Goal: Information Seeking & Learning: Learn about a topic

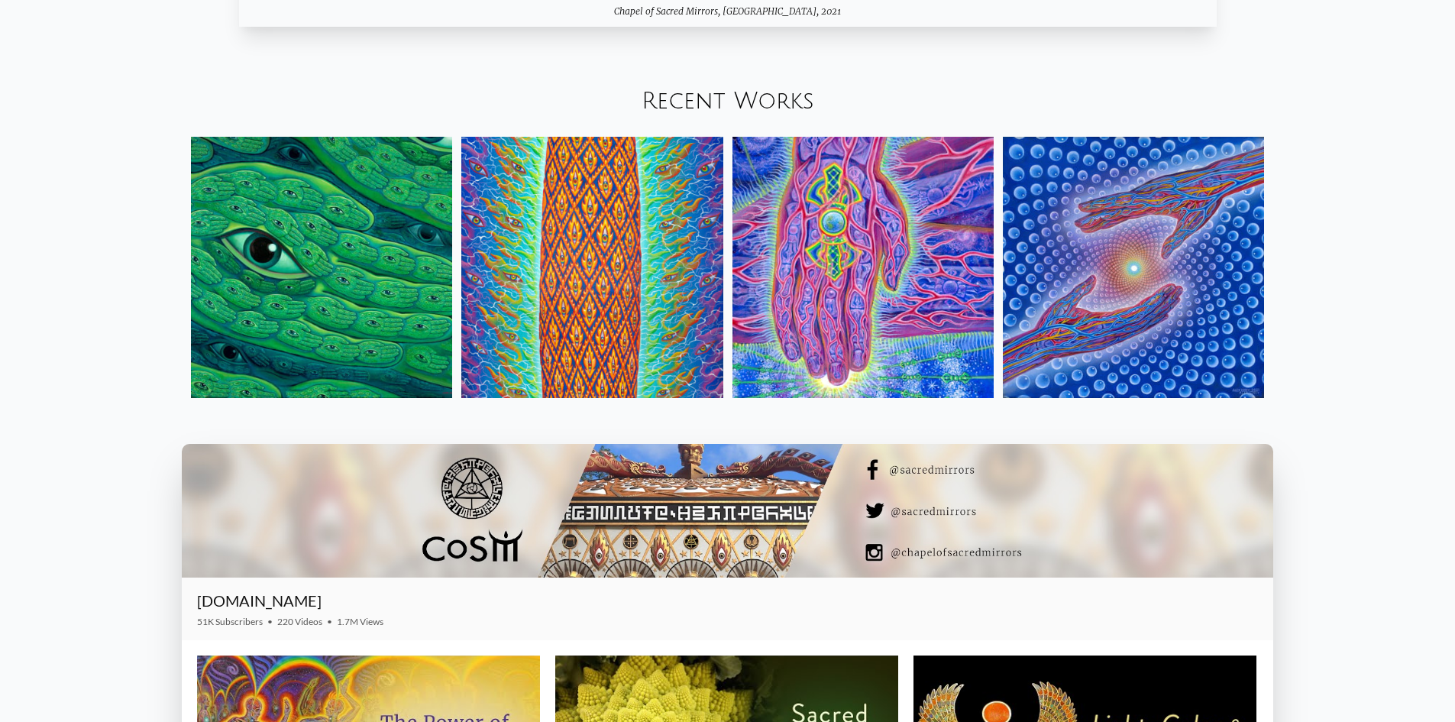
scroll to position [2062, 0]
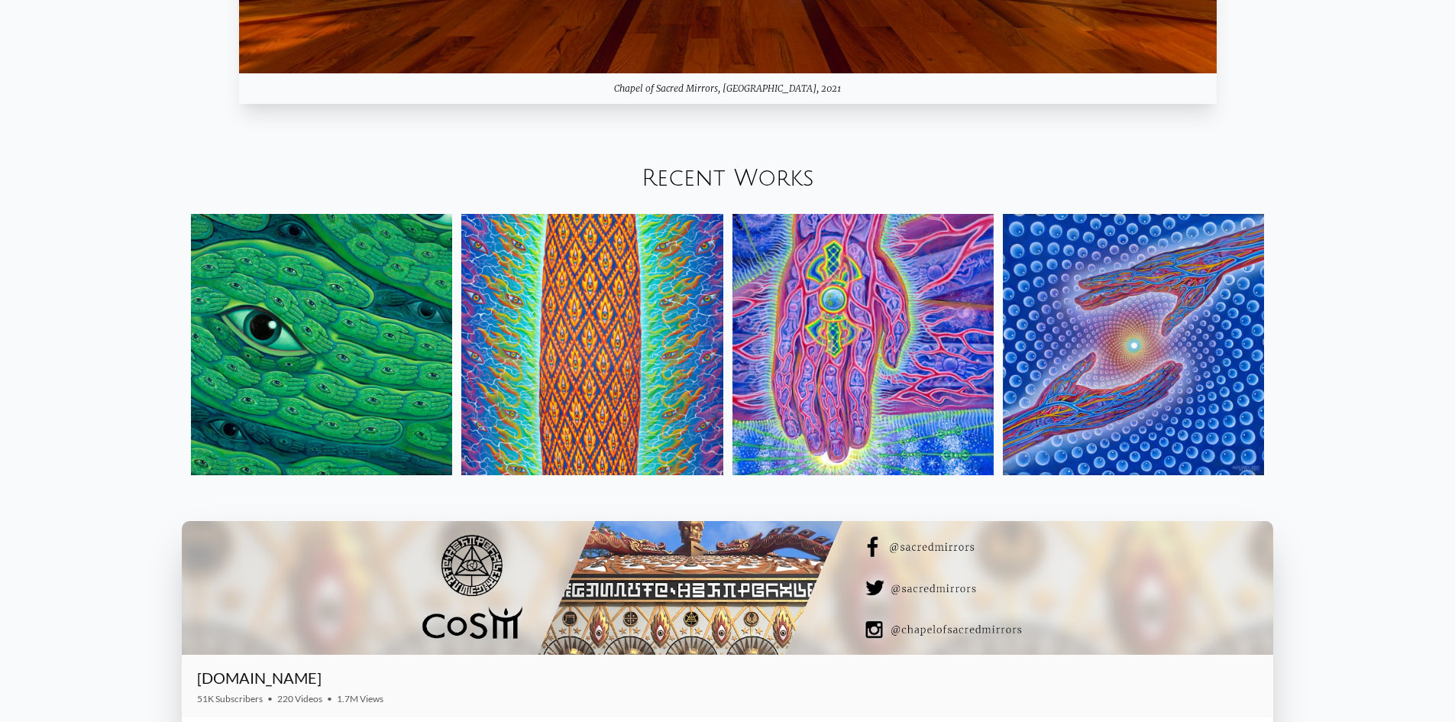
click at [1126, 323] on img at bounding box center [1133, 344] width 261 height 261
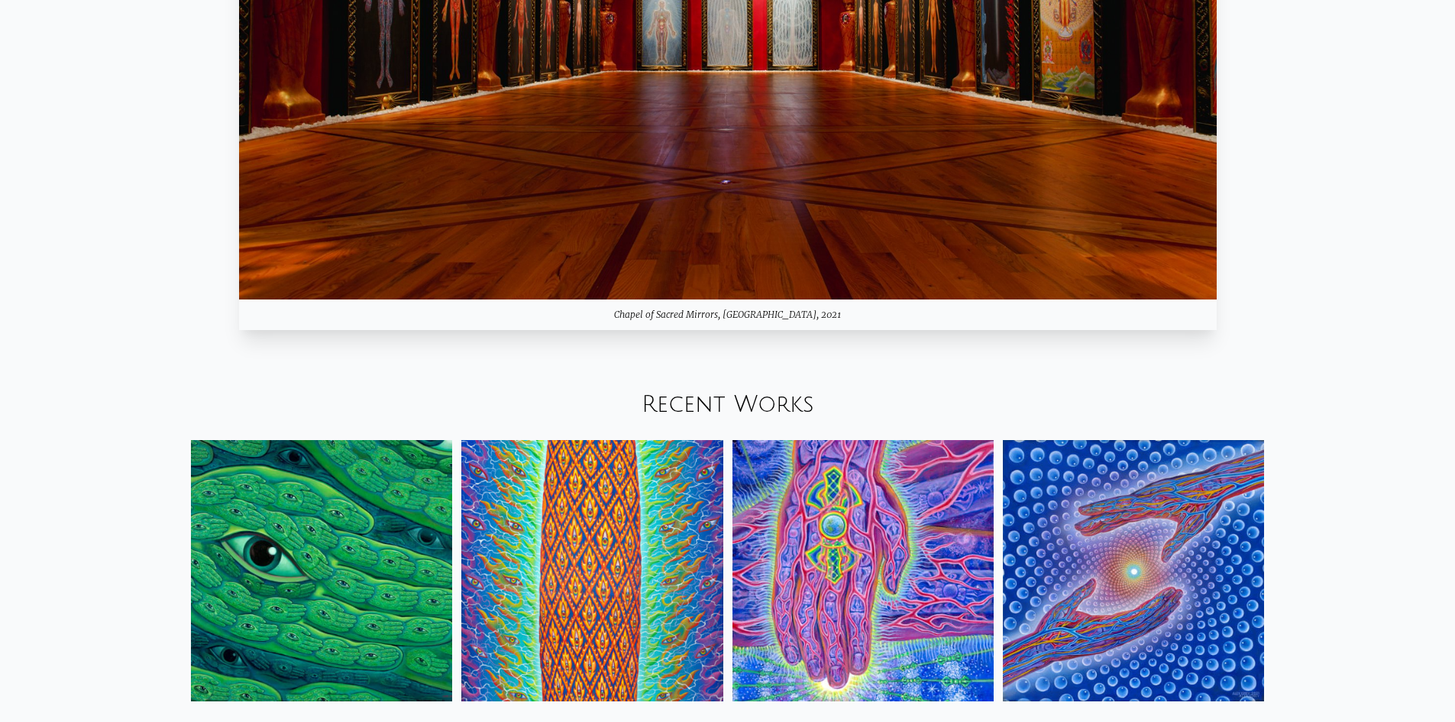
scroll to position [1833, 0]
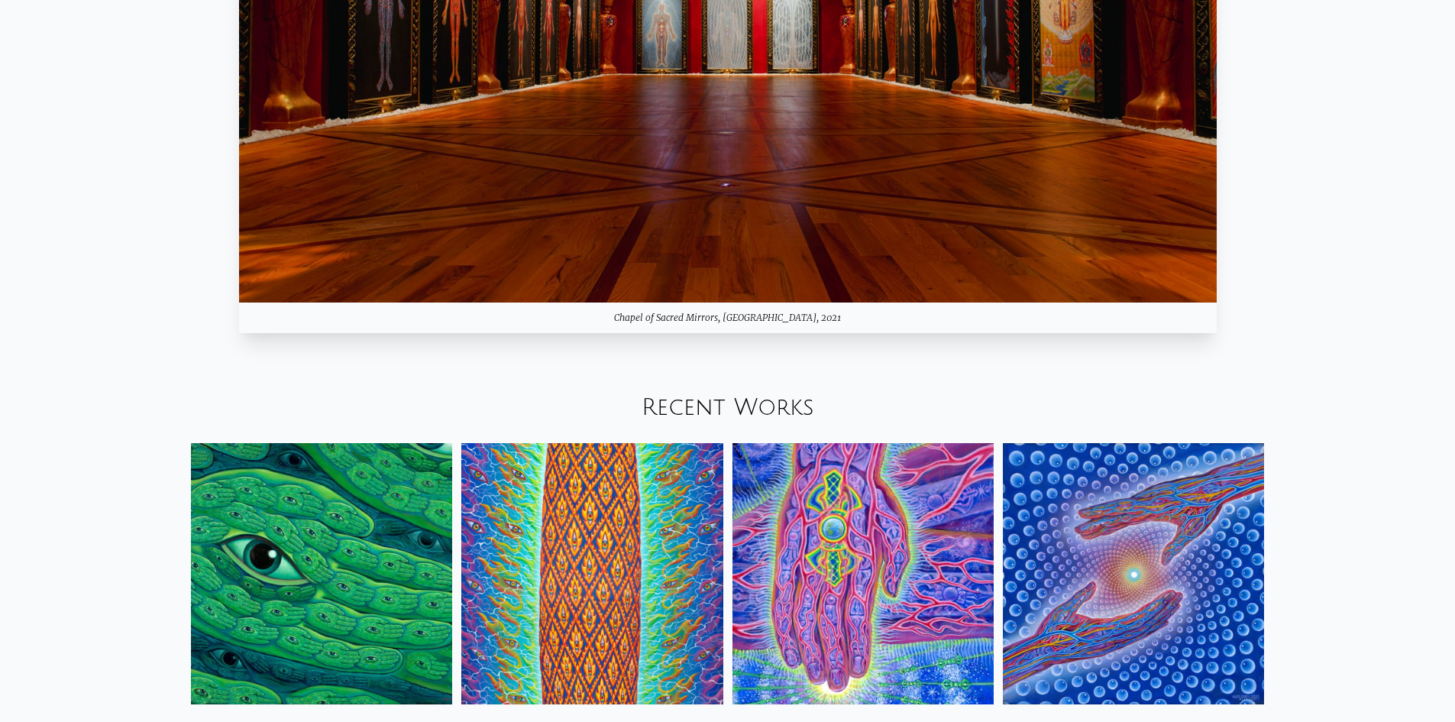
click at [642, 478] on img at bounding box center [591, 573] width 261 height 261
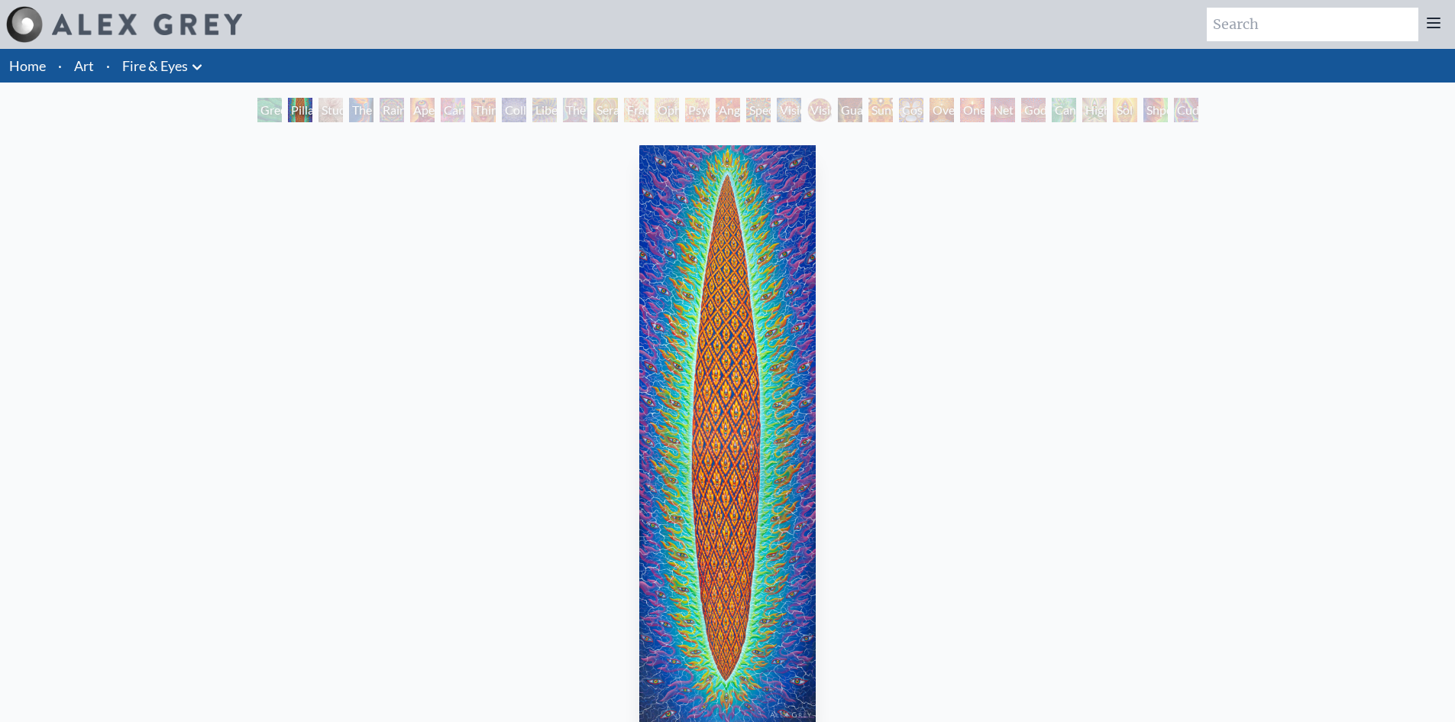
click at [513, 115] on div "Collective Vision" at bounding box center [514, 110] width 24 height 24
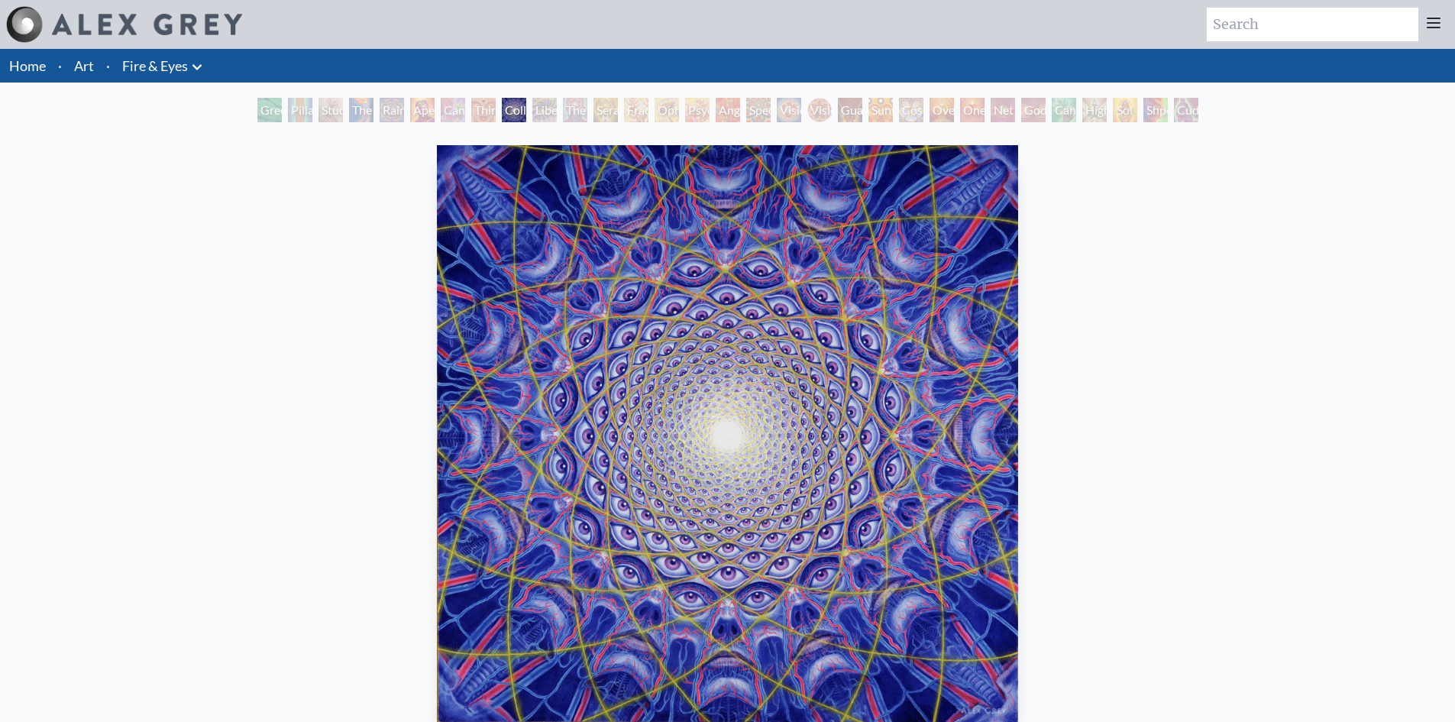
click at [392, 118] on div "Rainbow Eye Ripple" at bounding box center [392, 110] width 24 height 24
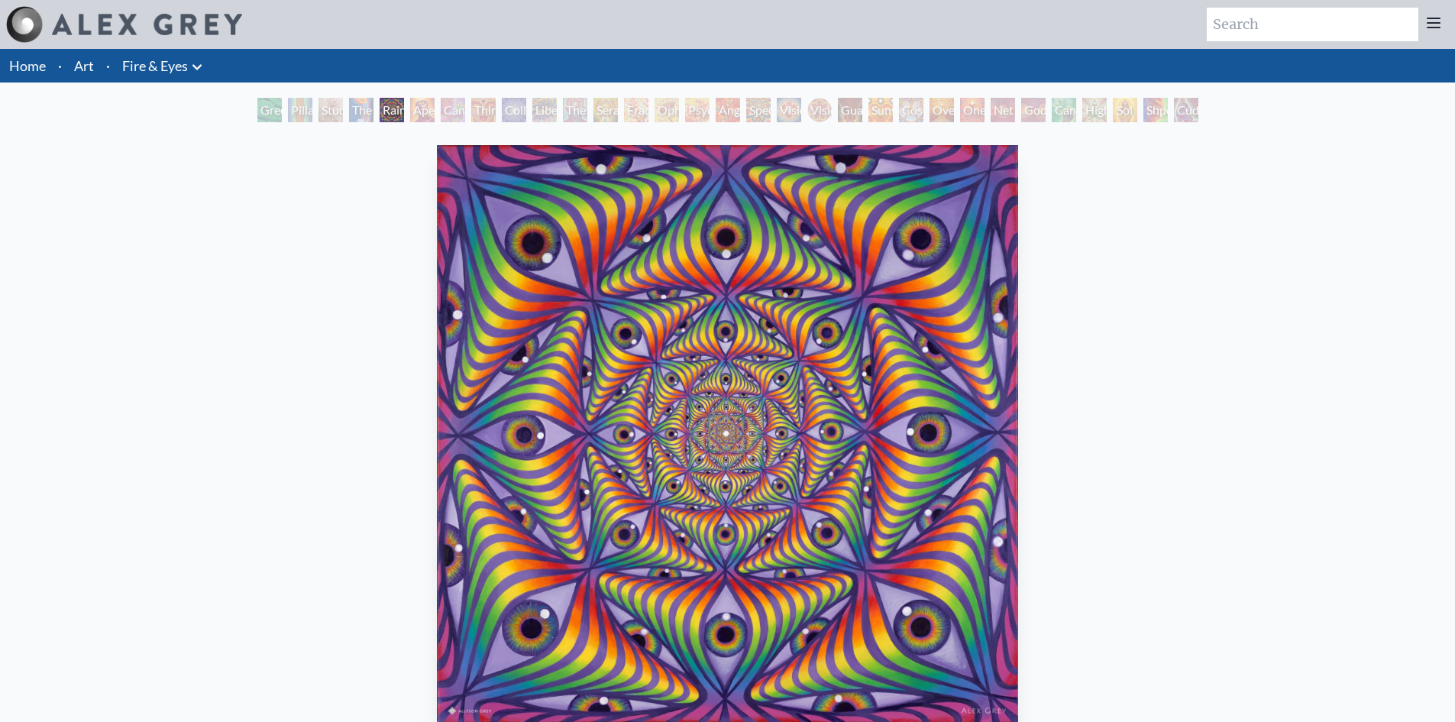
click at [353, 119] on div "The Torch" at bounding box center [361, 110] width 24 height 24
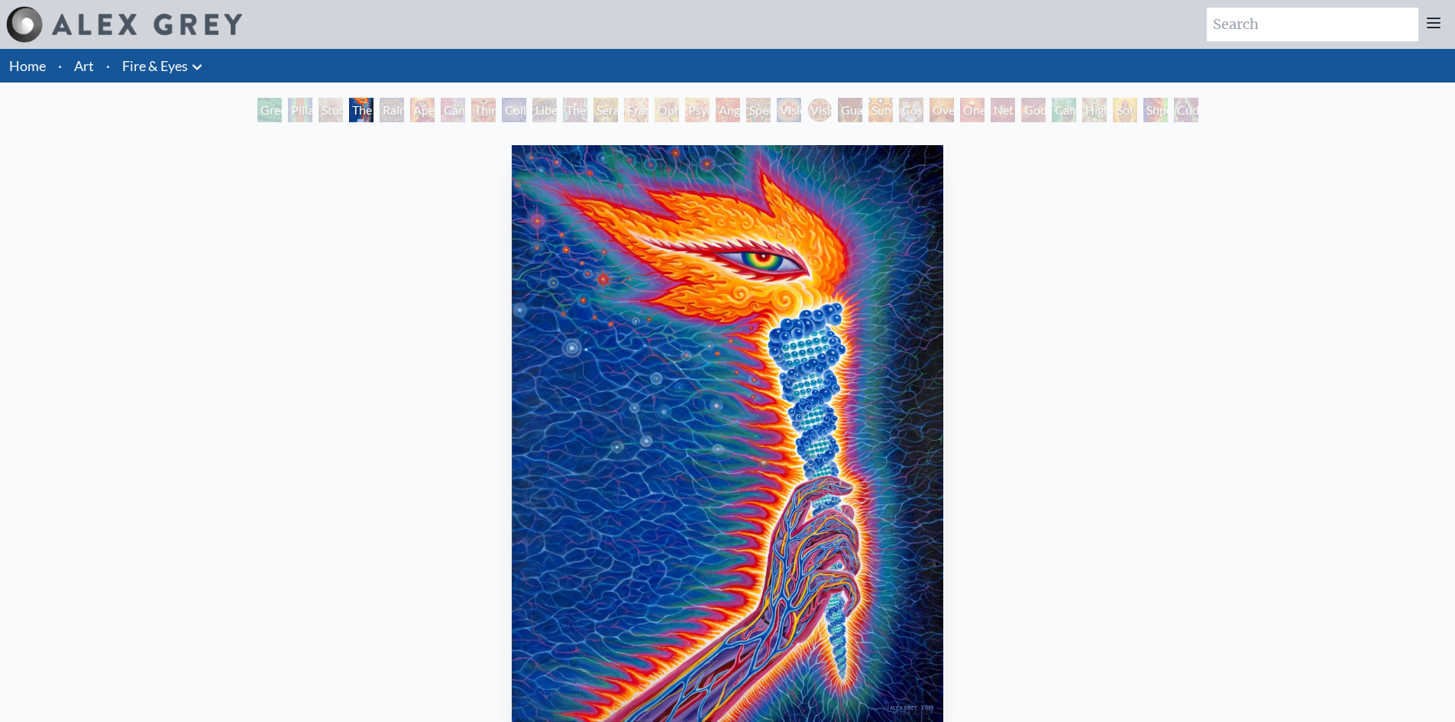
click at [353, 119] on div "The Torch" at bounding box center [361, 110] width 24 height 24
click at [320, 118] on div "Study for the Great Turn" at bounding box center [331, 110] width 24 height 24
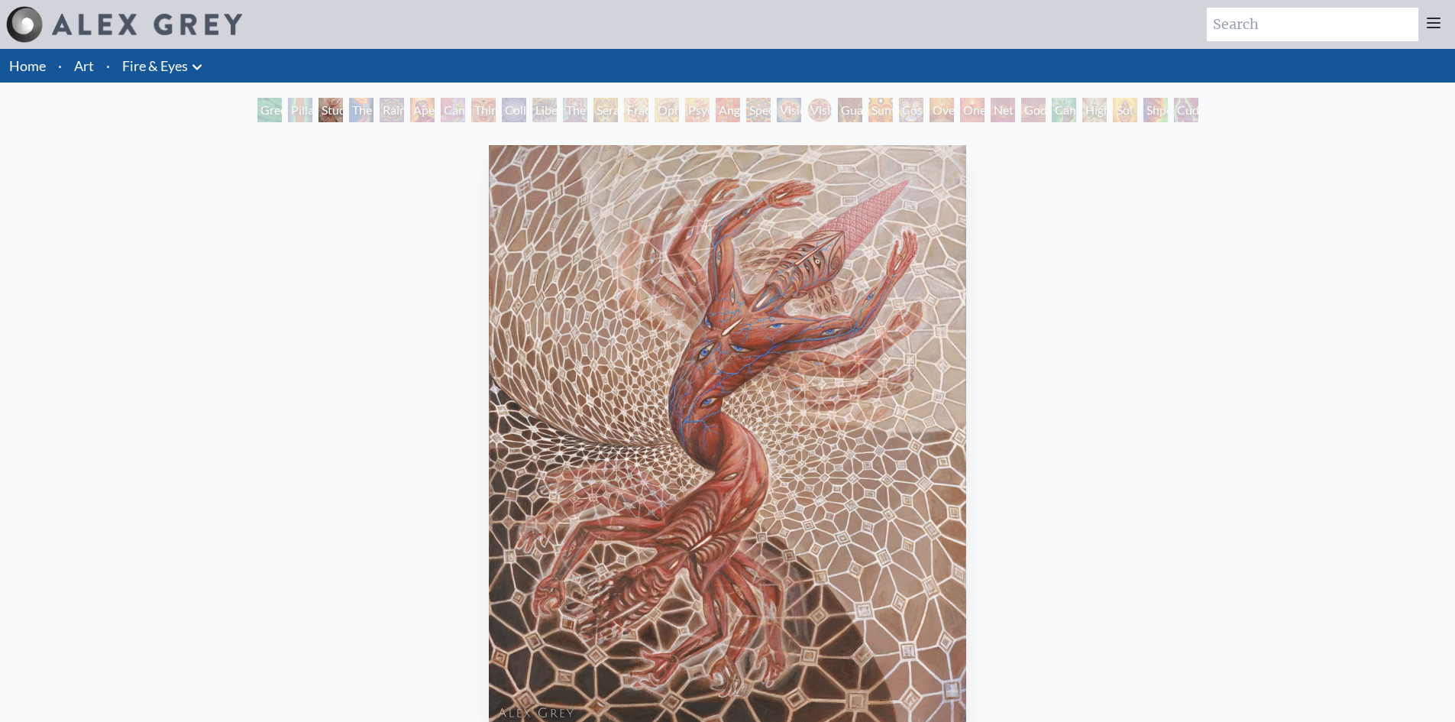
click at [535, 119] on div "Liberation Through Seeing" at bounding box center [544, 110] width 24 height 24
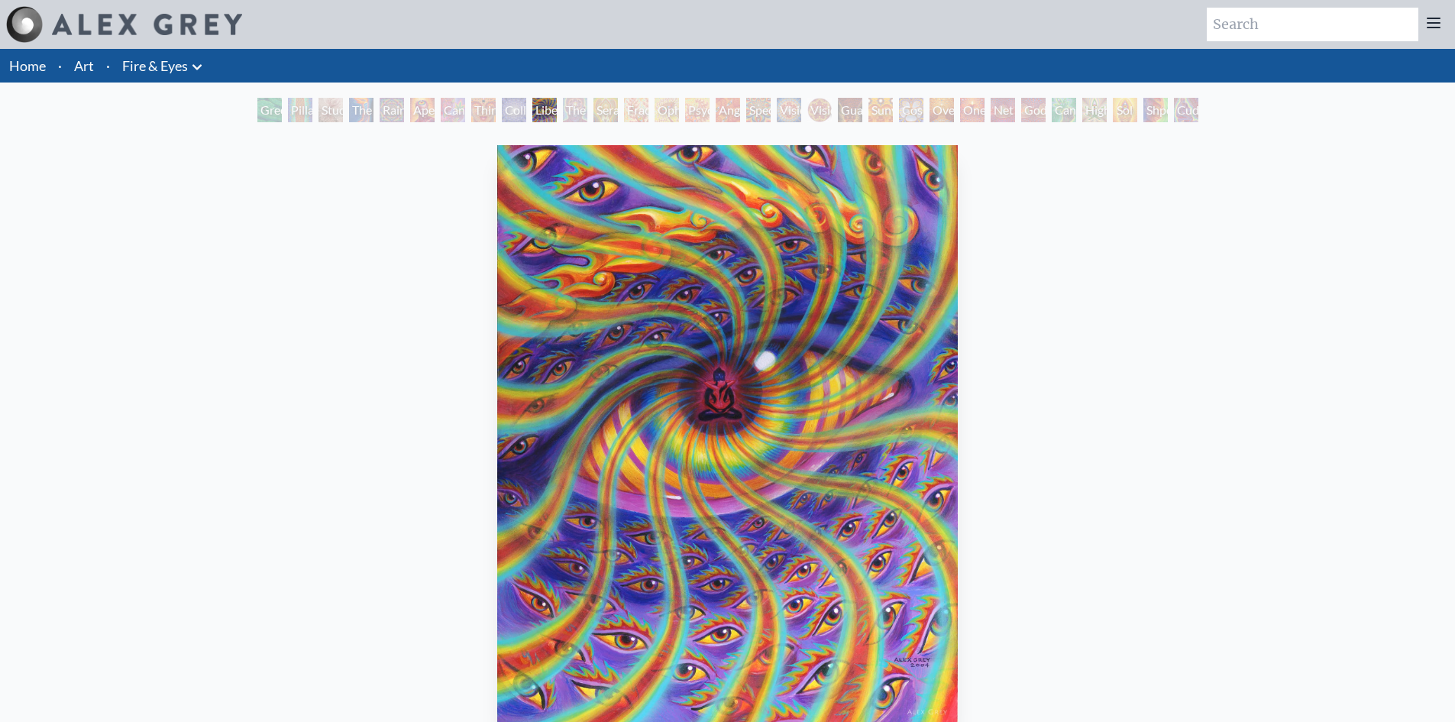
click at [911, 121] on div "Cosmic Elf" at bounding box center [911, 110] width 24 height 24
click at [47, 70] on li "Home" at bounding box center [26, 66] width 52 height 34
click at [38, 58] on link "Home" at bounding box center [27, 65] width 37 height 17
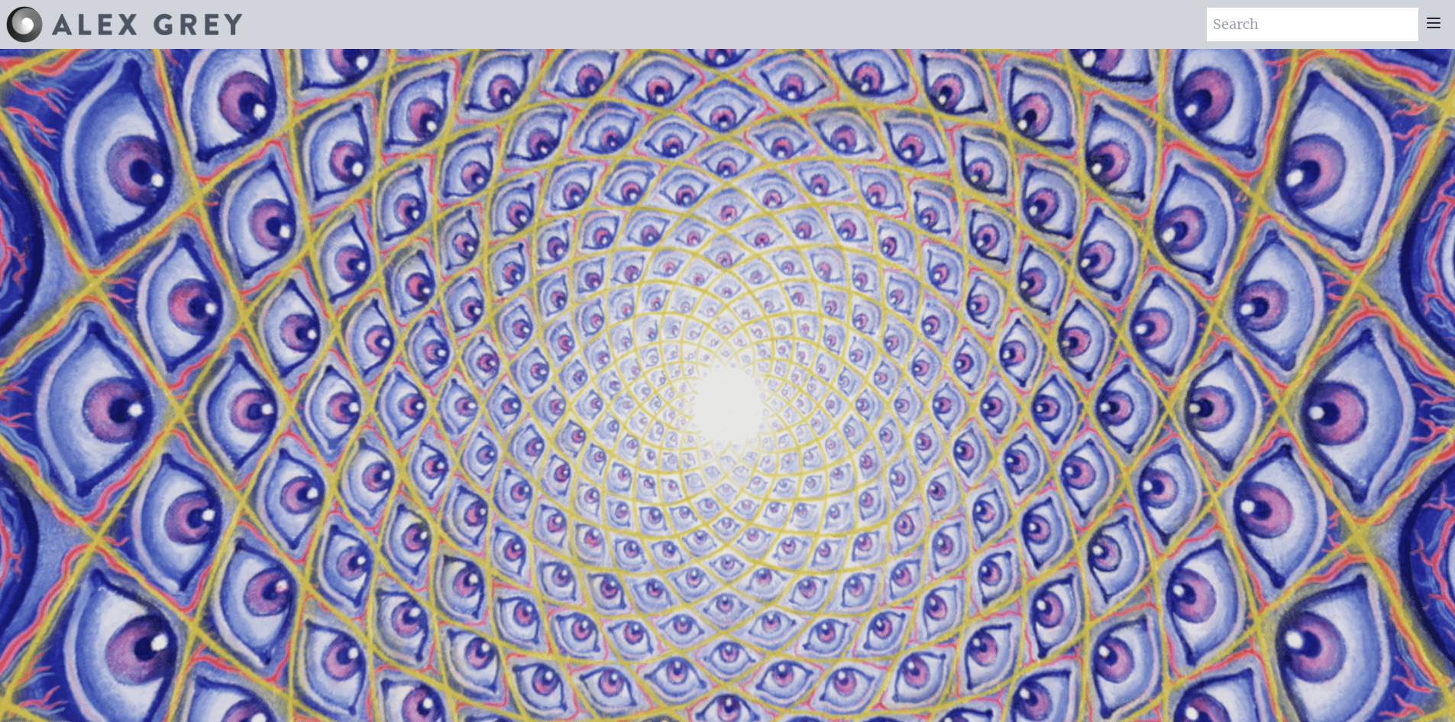
click at [194, 33] on img at bounding box center [147, 24] width 190 height 21
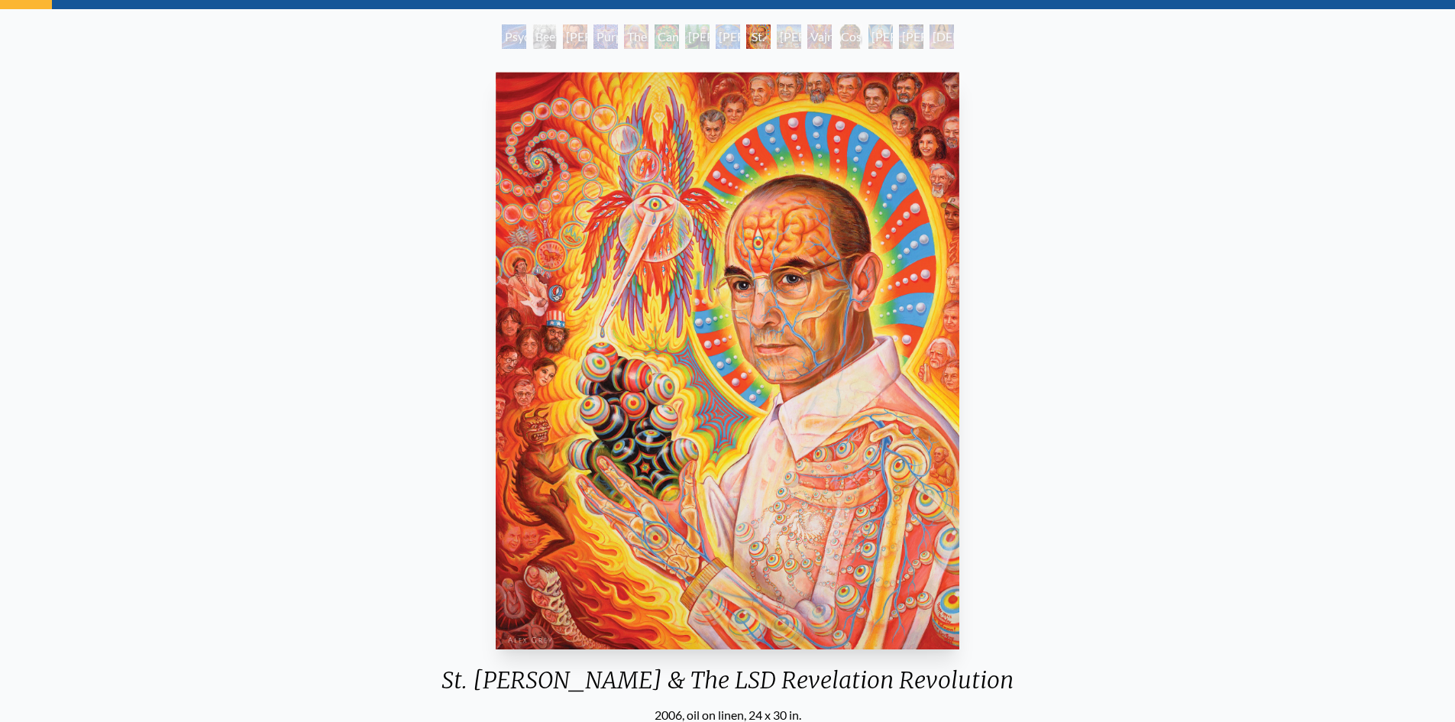
scroll to position [76, 0]
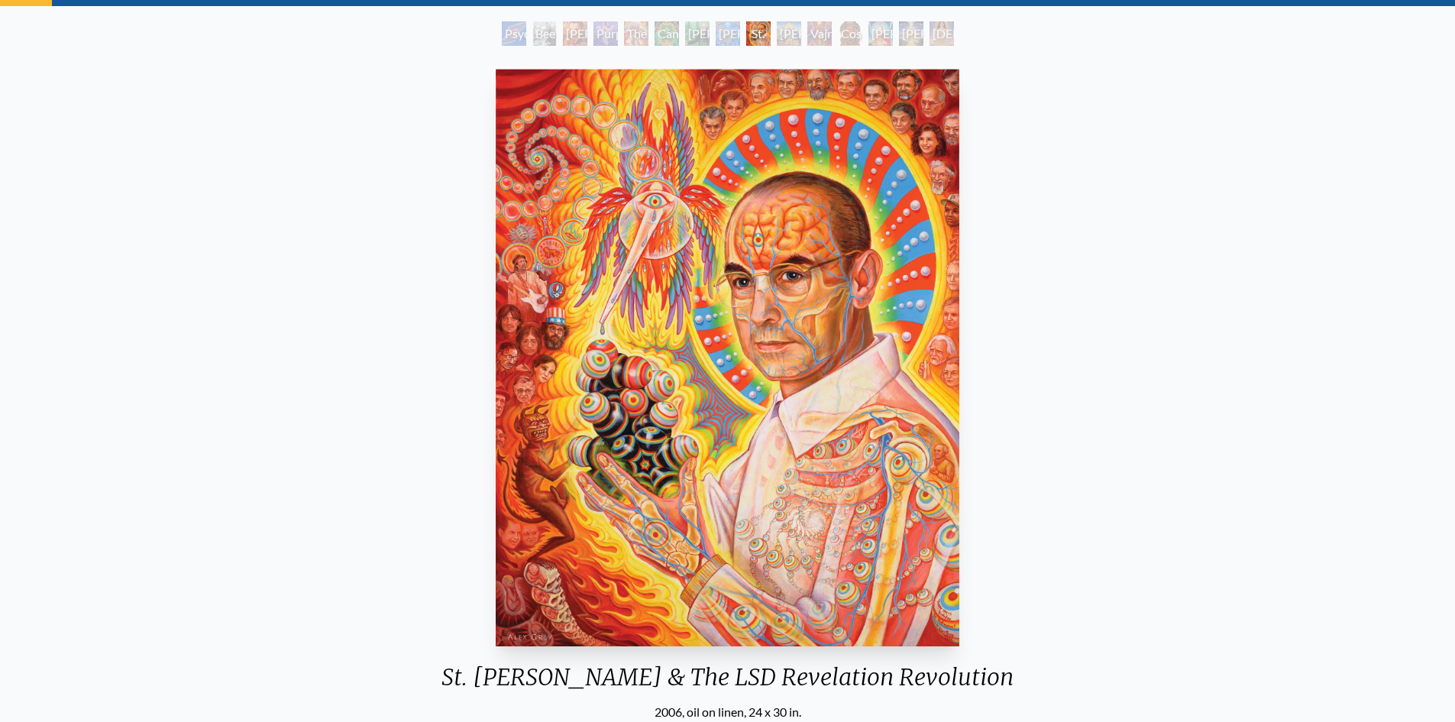
click at [727, 34] on div "[PERSON_NAME] & the New Eleusis" at bounding box center [728, 33] width 24 height 24
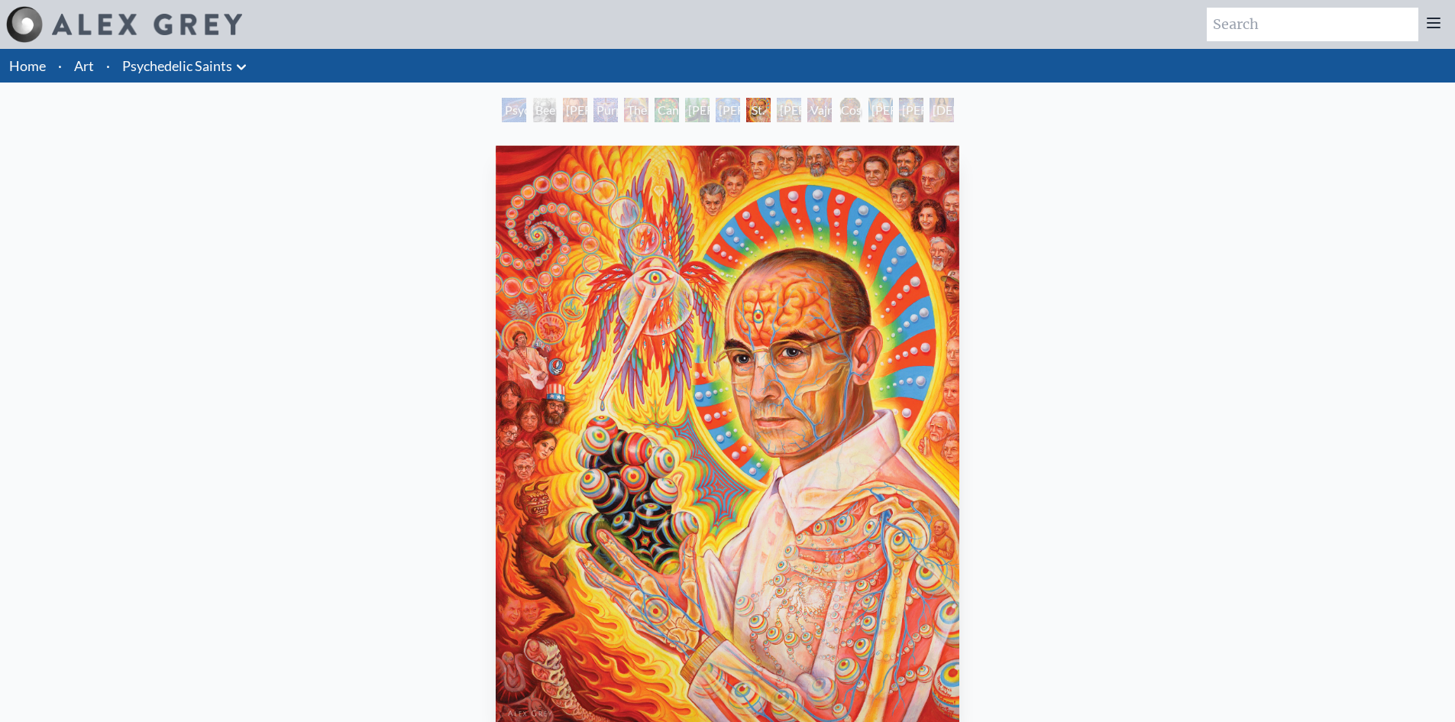
click at [778, 120] on div "[PERSON_NAME]" at bounding box center [789, 110] width 24 height 24
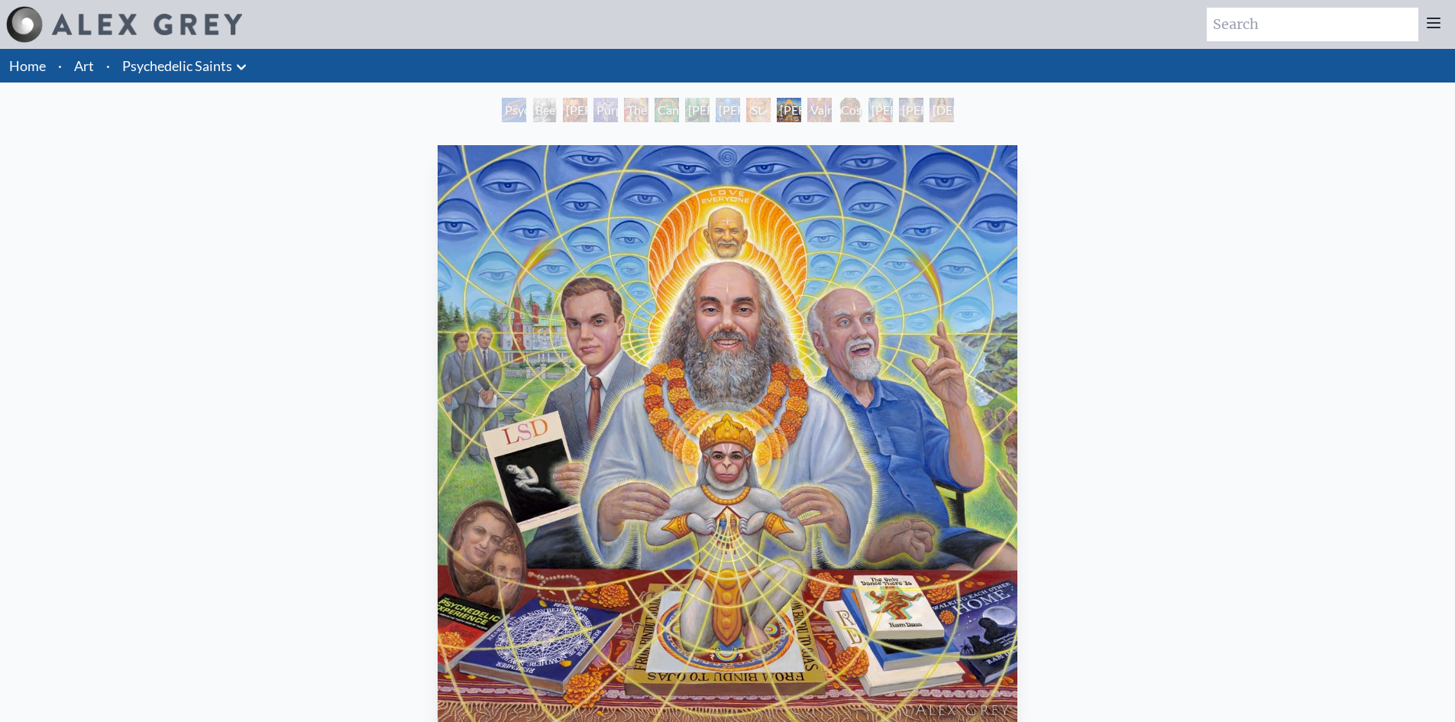
click at [509, 118] on div "Psychedelic Healing" at bounding box center [514, 110] width 24 height 24
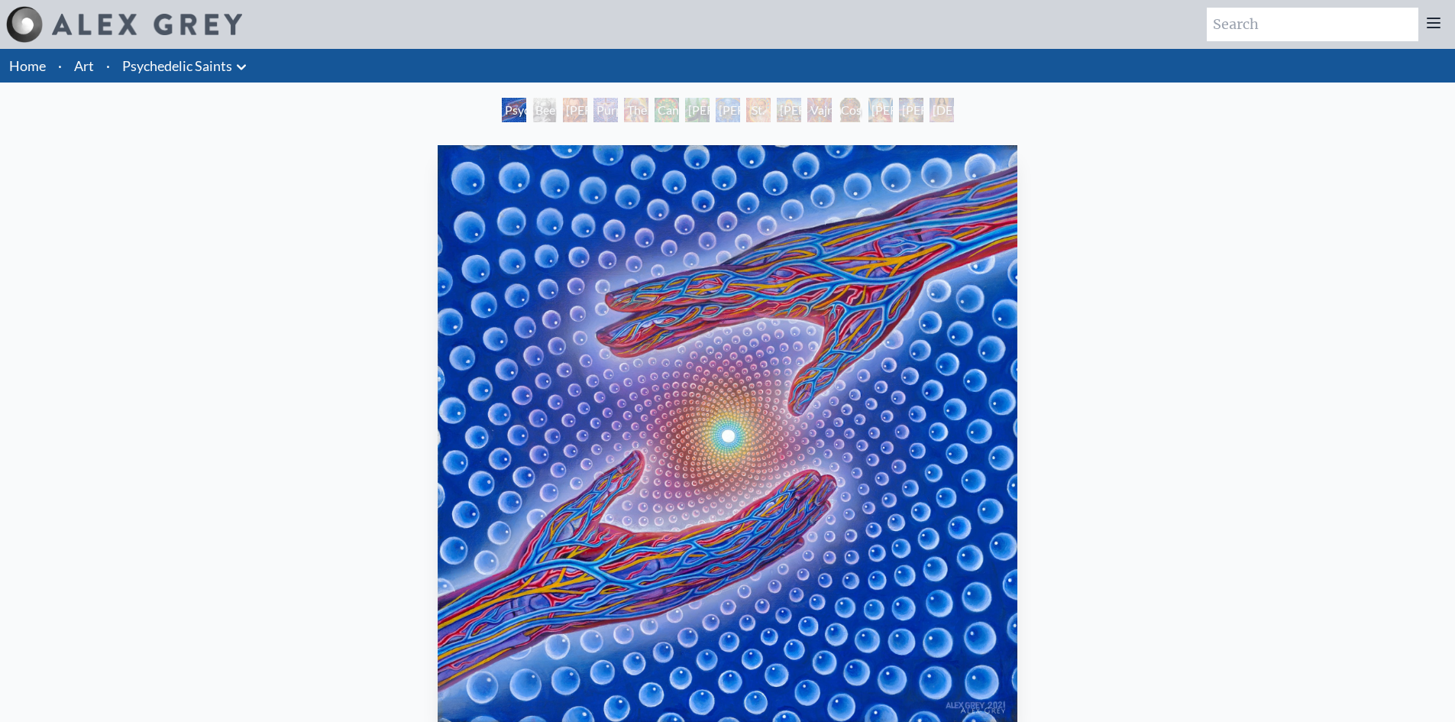
click at [540, 116] on div "Beethoven" at bounding box center [544, 110] width 24 height 24
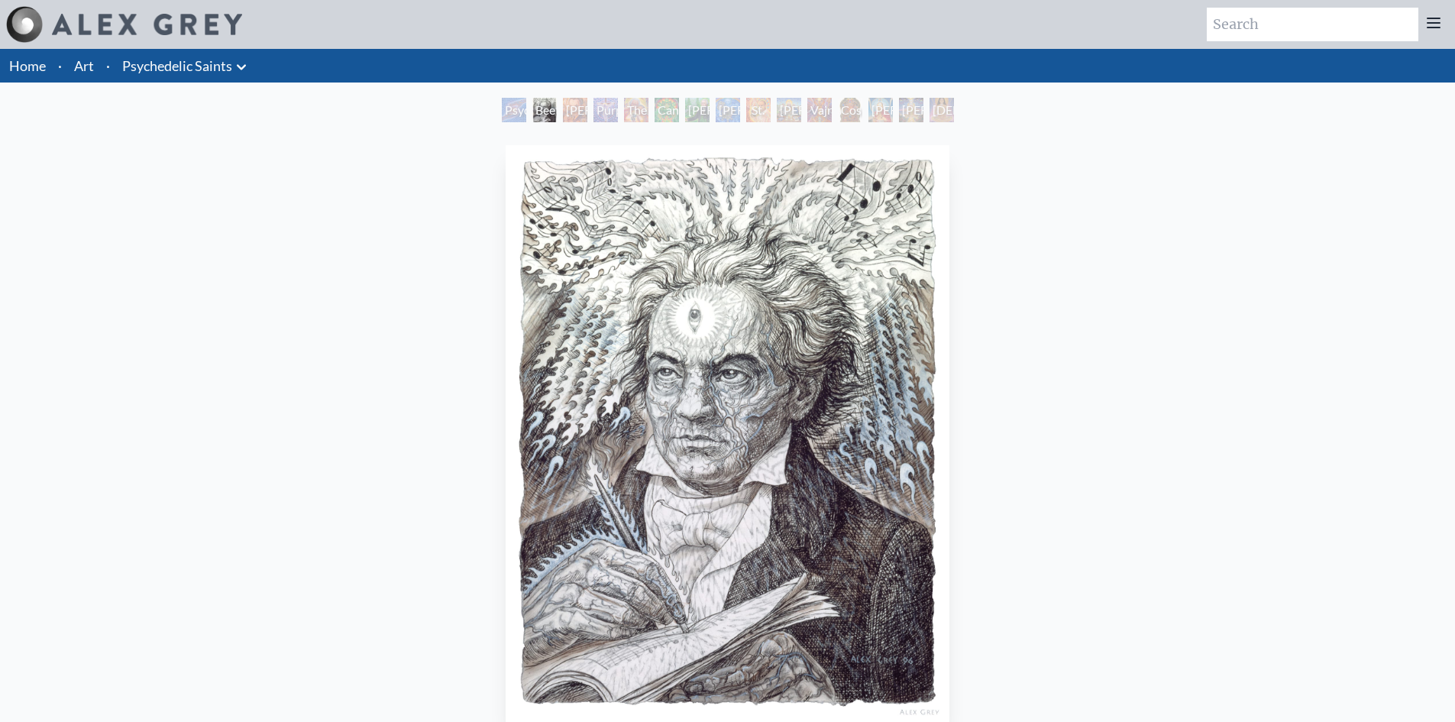
click at [572, 119] on div "[PERSON_NAME] M.D., Cartographer of Consciousness" at bounding box center [575, 110] width 24 height 24
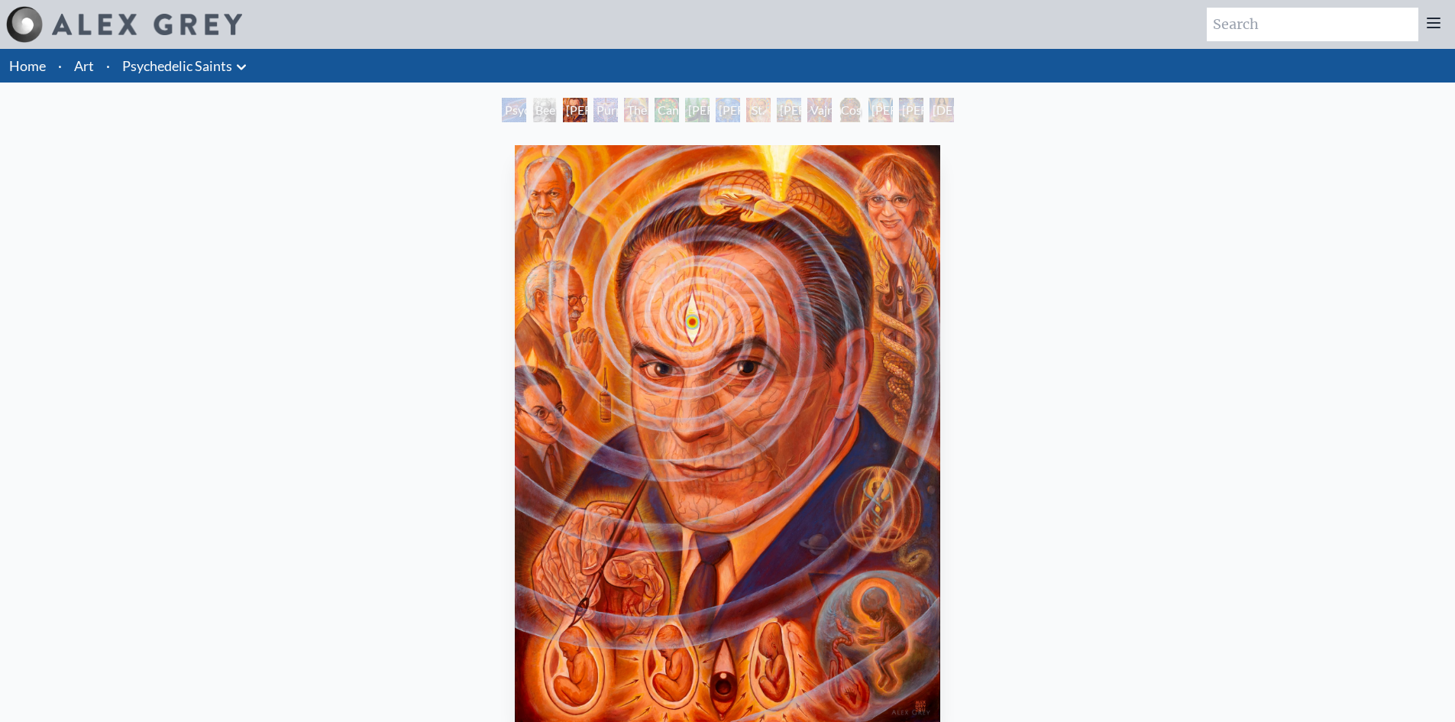
click at [601, 118] on div "Purple [DEMOGRAPHIC_DATA]" at bounding box center [605, 110] width 24 height 24
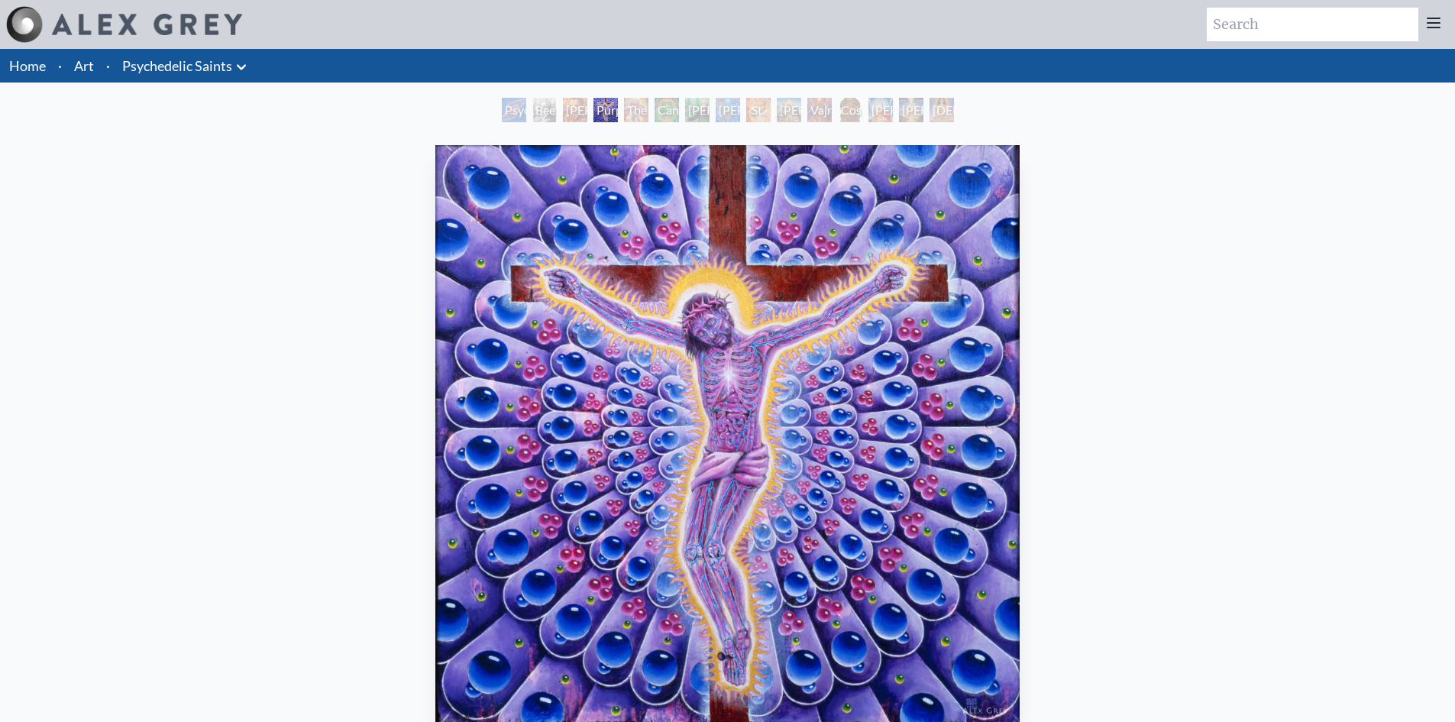
click at [634, 119] on div "The Shulgins and their Alchemical Angels" at bounding box center [636, 110] width 24 height 24
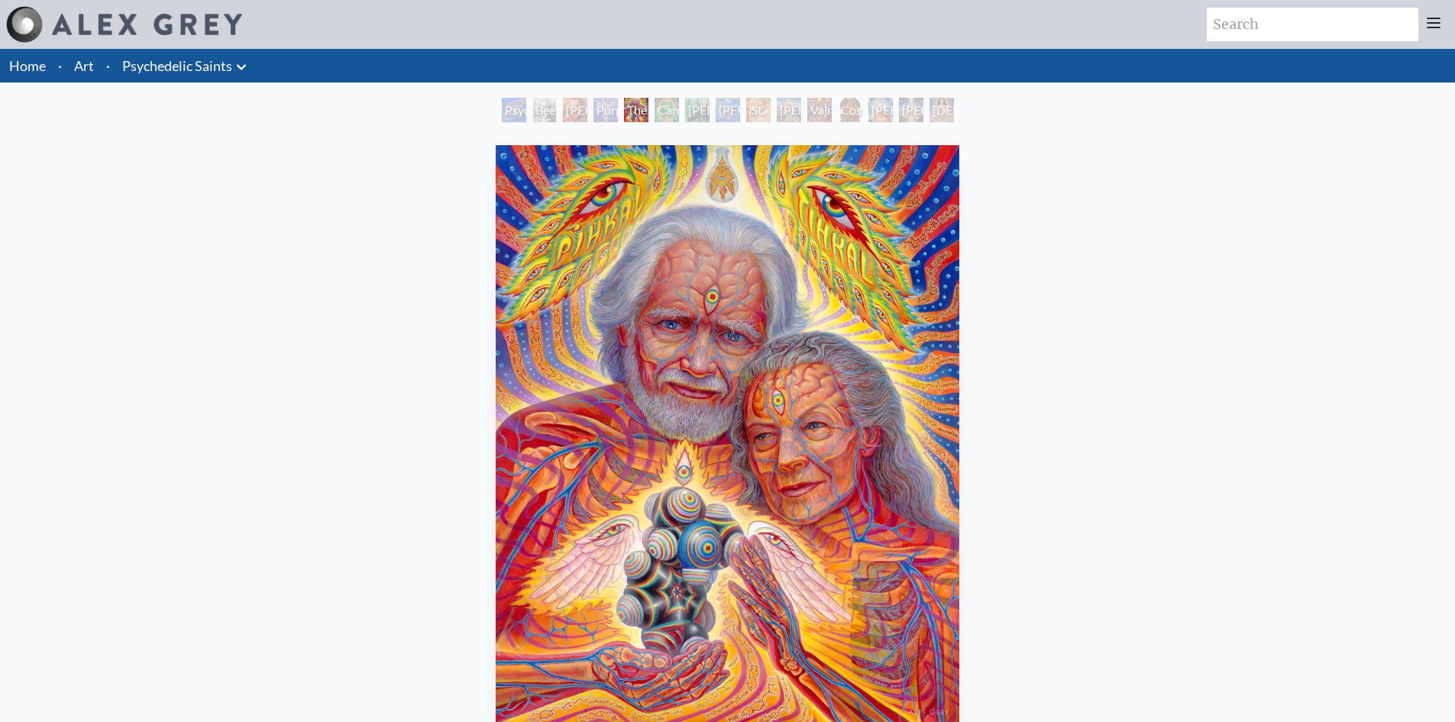
click at [659, 120] on div "Cannabacchus" at bounding box center [667, 110] width 24 height 24
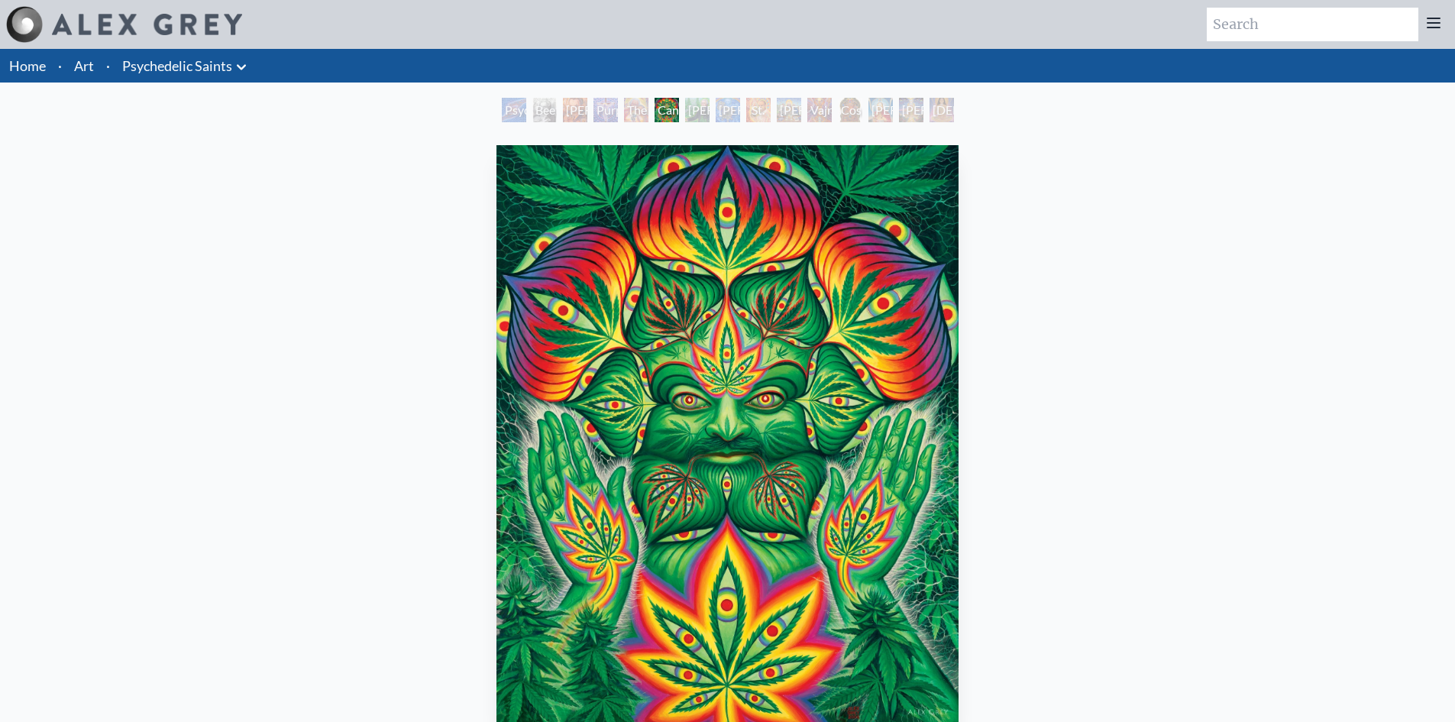
click at [689, 117] on div "[PERSON_NAME][US_STATE] - Hemp Farmer" at bounding box center [697, 110] width 24 height 24
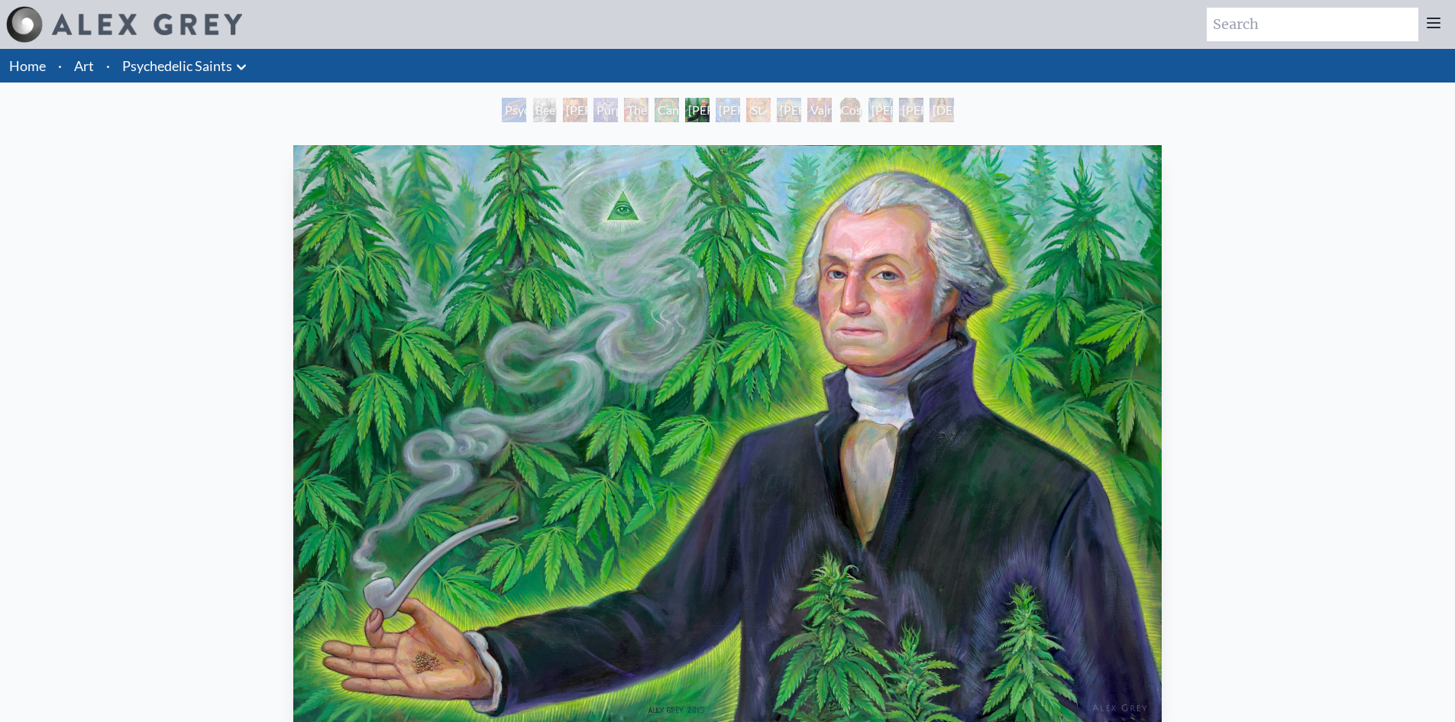
click at [726, 120] on div "[PERSON_NAME] & the New Eleusis" at bounding box center [728, 110] width 24 height 24
